Goal: Share content: Share content

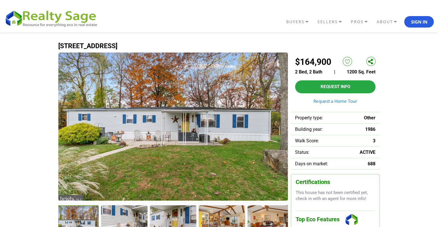
click at [371, 59] on link at bounding box center [371, 61] width 9 height 9
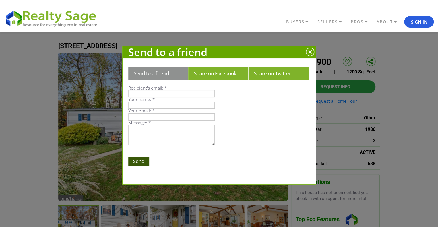
click at [224, 75] on link "Share on Facebook" at bounding box center [215, 73] width 43 height 7
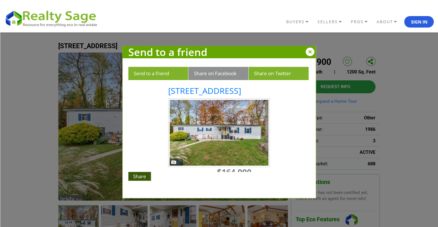
click at [312, 54] on div at bounding box center [310, 52] width 9 height 9
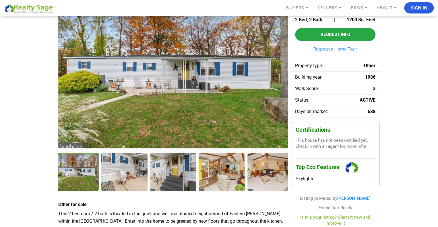
scroll to position [56, 0]
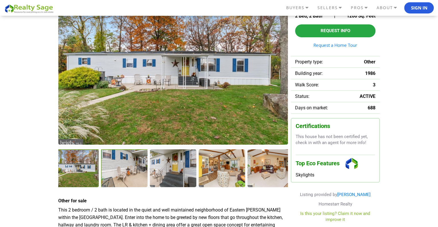
click at [116, 173] on div at bounding box center [125, 168] width 48 height 39
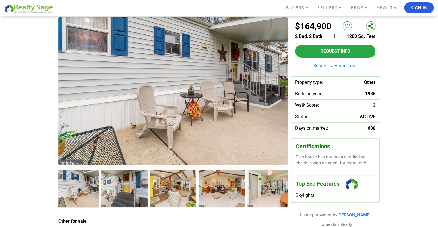
scroll to position [32, 0]
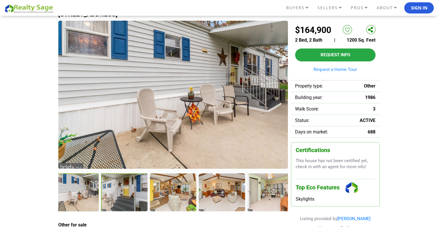
click at [130, 199] on div at bounding box center [125, 193] width 48 height 39
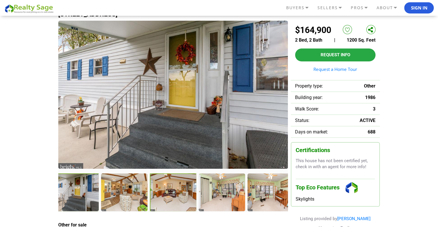
click at [175, 200] on div at bounding box center [173, 193] width 47 height 38
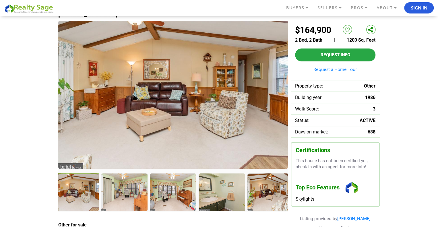
click at [72, 200] on div at bounding box center [76, 193] width 48 height 39
click at [125, 199] on div at bounding box center [125, 193] width 48 height 39
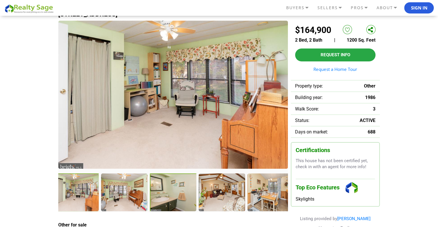
click at [161, 200] on div at bounding box center [174, 193] width 48 height 39
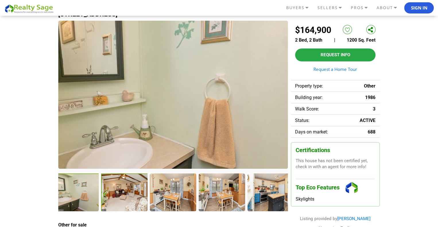
click at [124, 205] on div at bounding box center [125, 193] width 48 height 39
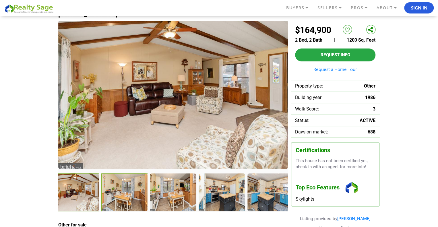
click at [133, 201] on div at bounding box center [125, 193] width 48 height 39
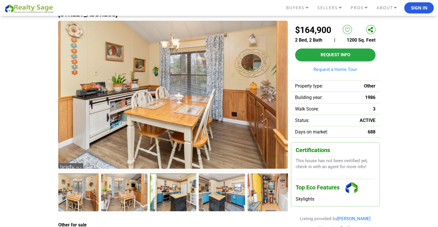
click at [167, 198] on div at bounding box center [174, 193] width 48 height 39
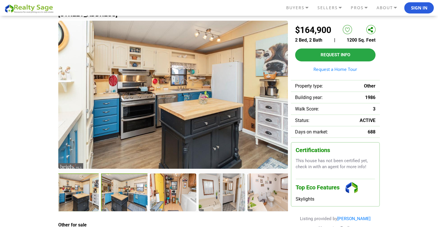
click at [124, 197] on div at bounding box center [125, 193] width 48 height 39
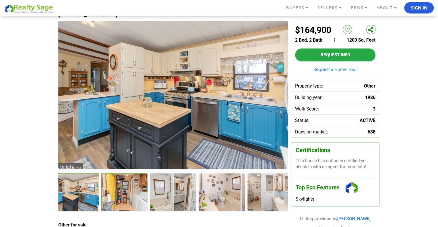
click at [134, 195] on div at bounding box center [125, 193] width 48 height 39
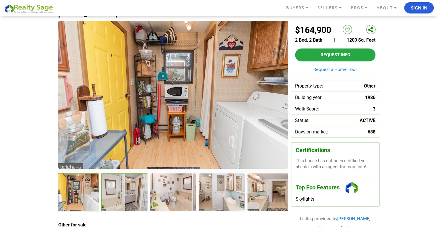
click at [134, 196] on div at bounding box center [125, 193] width 48 height 39
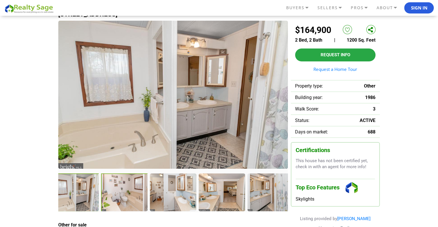
click at [119, 197] on div at bounding box center [125, 193] width 48 height 39
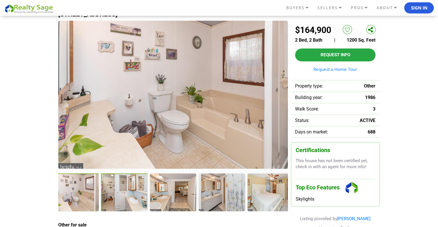
click at [130, 198] on div at bounding box center [125, 193] width 48 height 39
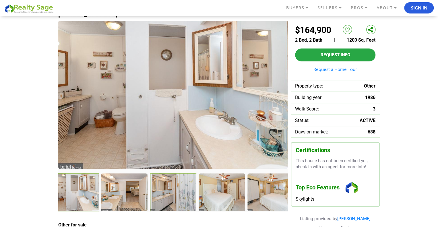
click at [168, 198] on div at bounding box center [174, 193] width 48 height 39
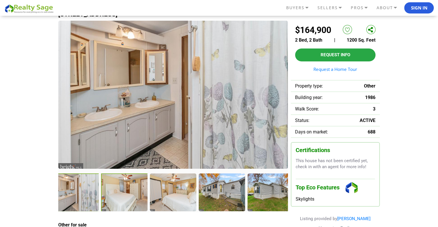
click at [136, 197] on div at bounding box center [125, 193] width 48 height 39
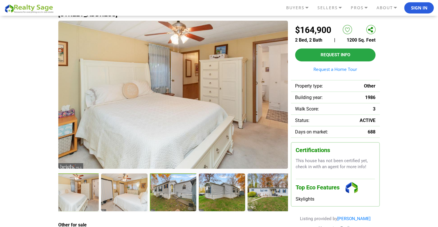
click at [169, 196] on div at bounding box center [174, 193] width 48 height 39
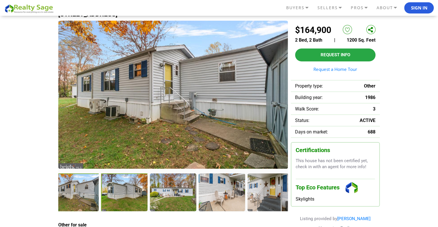
click at [124, 199] on div at bounding box center [125, 193] width 48 height 39
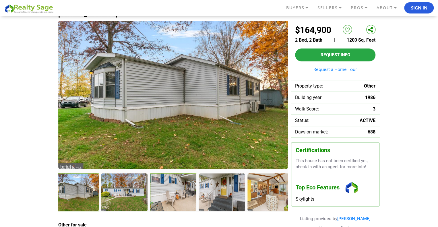
click at [170, 196] on div at bounding box center [174, 193] width 48 height 39
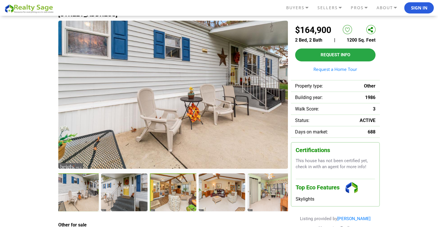
click at [177, 198] on div at bounding box center [174, 193] width 48 height 39
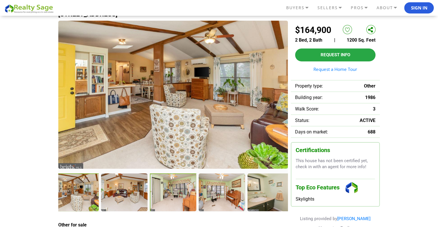
click at [182, 199] on div at bounding box center [174, 193] width 48 height 39
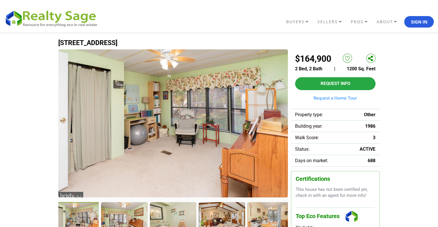
scroll to position [0, 0]
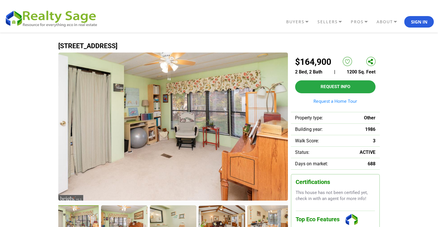
click at [370, 60] on link at bounding box center [371, 61] width 9 height 9
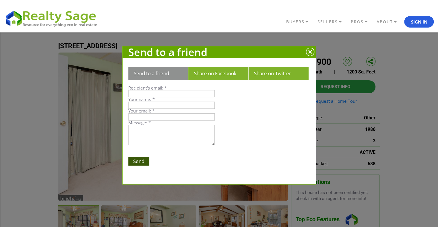
click at [148, 90] on input "text" at bounding box center [171, 93] width 87 height 7
click at [309, 51] on div at bounding box center [310, 52] width 9 height 9
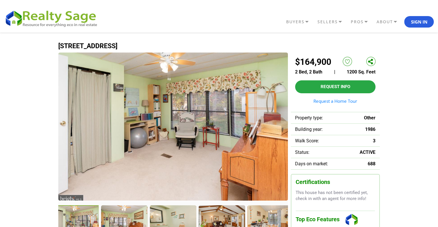
click at [372, 64] on link at bounding box center [371, 61] width 9 height 9
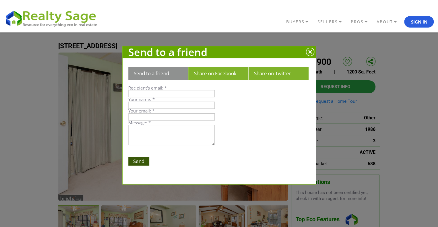
click at [228, 75] on link "Share on Facebook" at bounding box center [215, 73] width 43 height 7
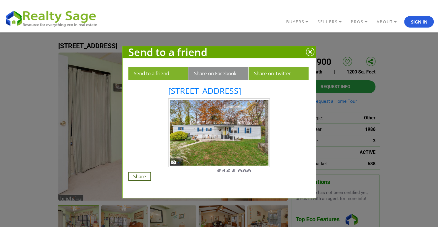
click at [144, 174] on input "Share" at bounding box center [139, 176] width 23 height 9
click at [168, 73] on link "Send to a friend" at bounding box center [151, 73] width 35 height 7
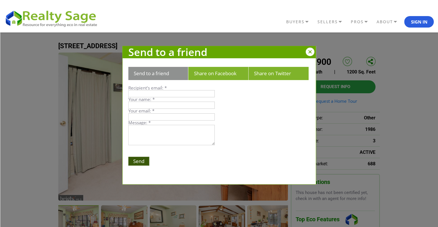
click at [308, 53] on div at bounding box center [310, 52] width 9 height 9
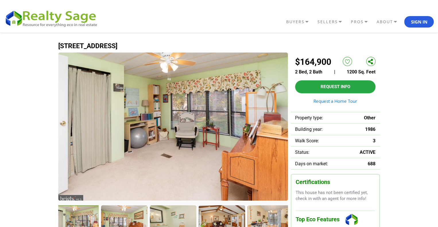
click at [370, 62] on link at bounding box center [371, 61] width 9 height 9
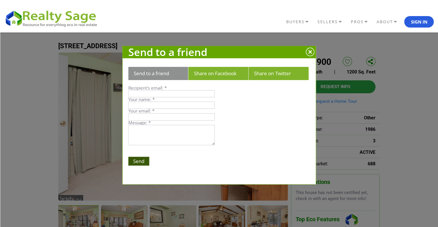
click at [171, 95] on input "text" at bounding box center [171, 93] width 87 height 7
type input "[EMAIL_ADDRESS][DOMAIN_NAME]"
click at [150, 104] on input "text" at bounding box center [171, 105] width 87 height 7
type input "[PERSON_NAME]"
click at [145, 113] on input "text" at bounding box center [171, 116] width 87 height 7
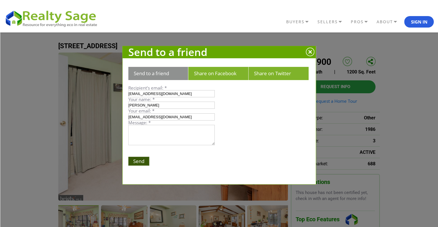
type input "[EMAIL_ADDRESS][DOMAIN_NAME]"
click at [139, 127] on textarea at bounding box center [171, 135] width 87 height 20
type textarea "check this out"
click at [138, 162] on input "Send" at bounding box center [138, 161] width 21 height 9
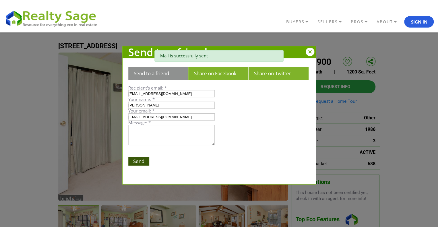
click at [310, 50] on div at bounding box center [310, 52] width 9 height 9
